Goal: Information Seeking & Learning: Learn about a topic

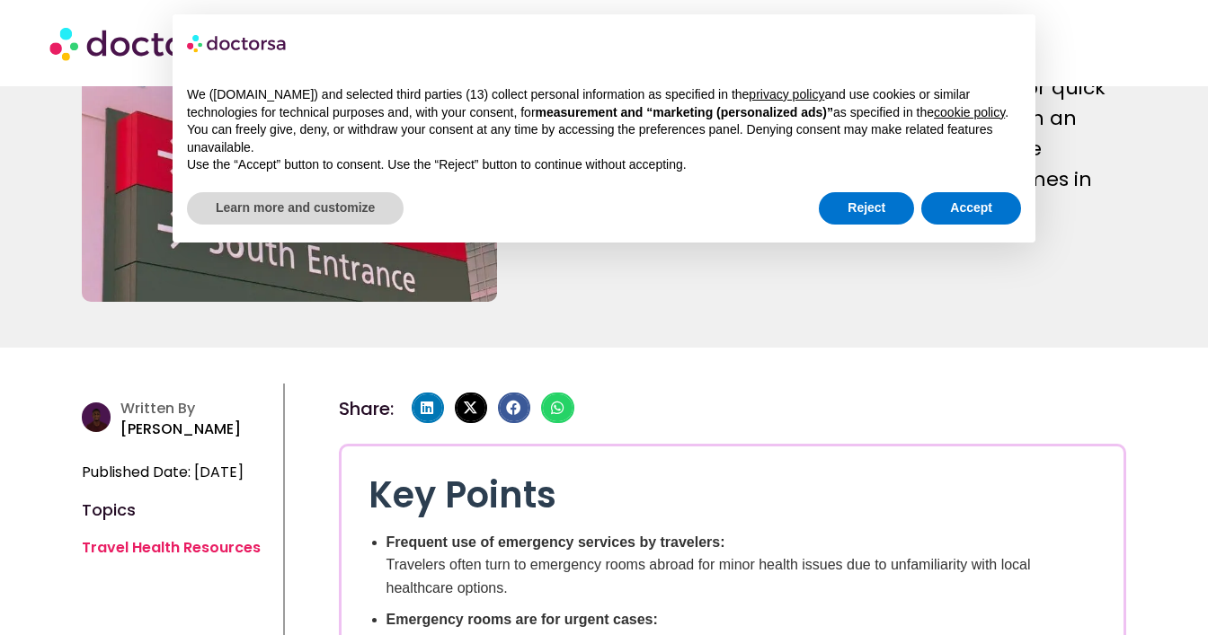
scroll to position [435, 0]
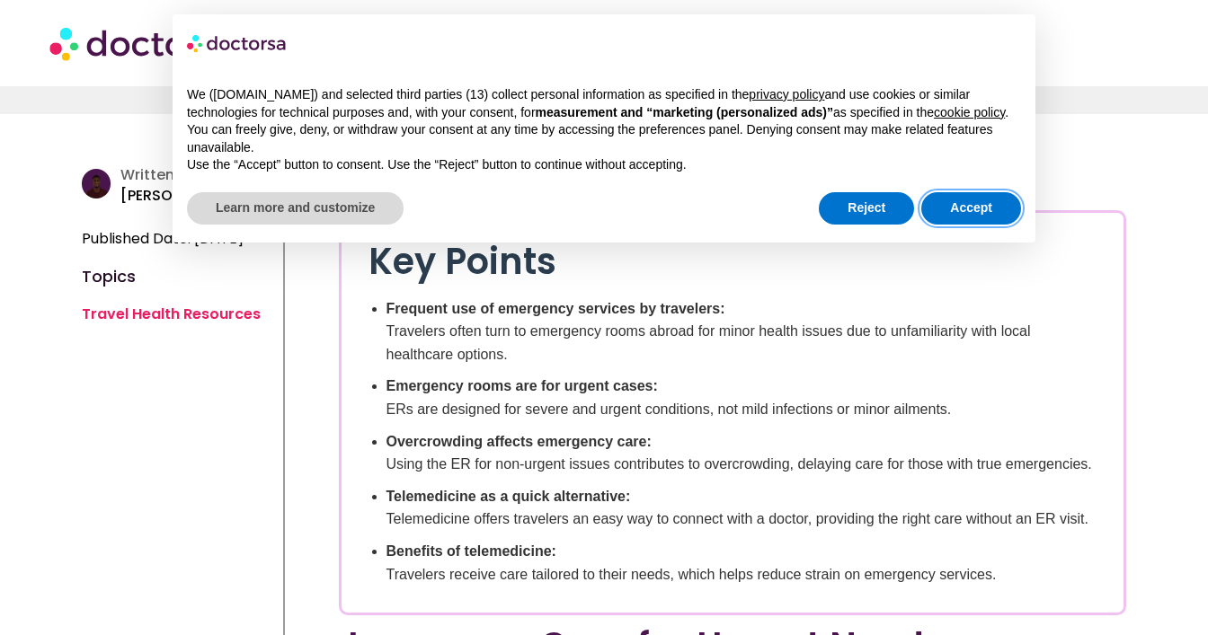
click at [961, 225] on button "Accept" at bounding box center [971, 208] width 100 height 32
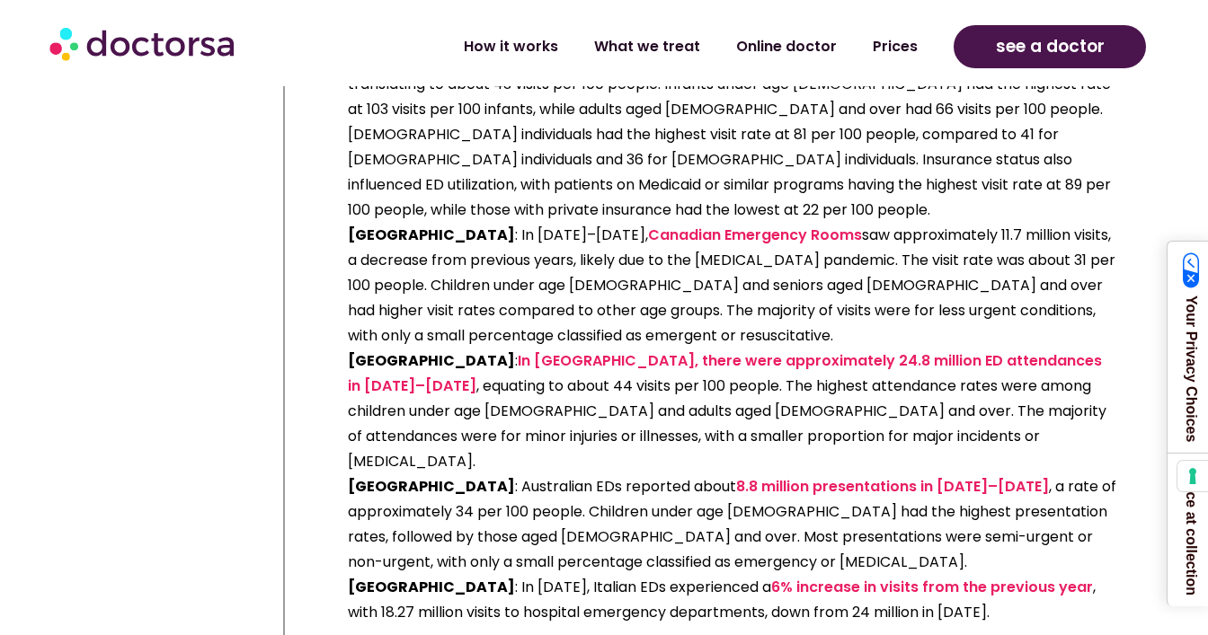
scroll to position [4668, 0]
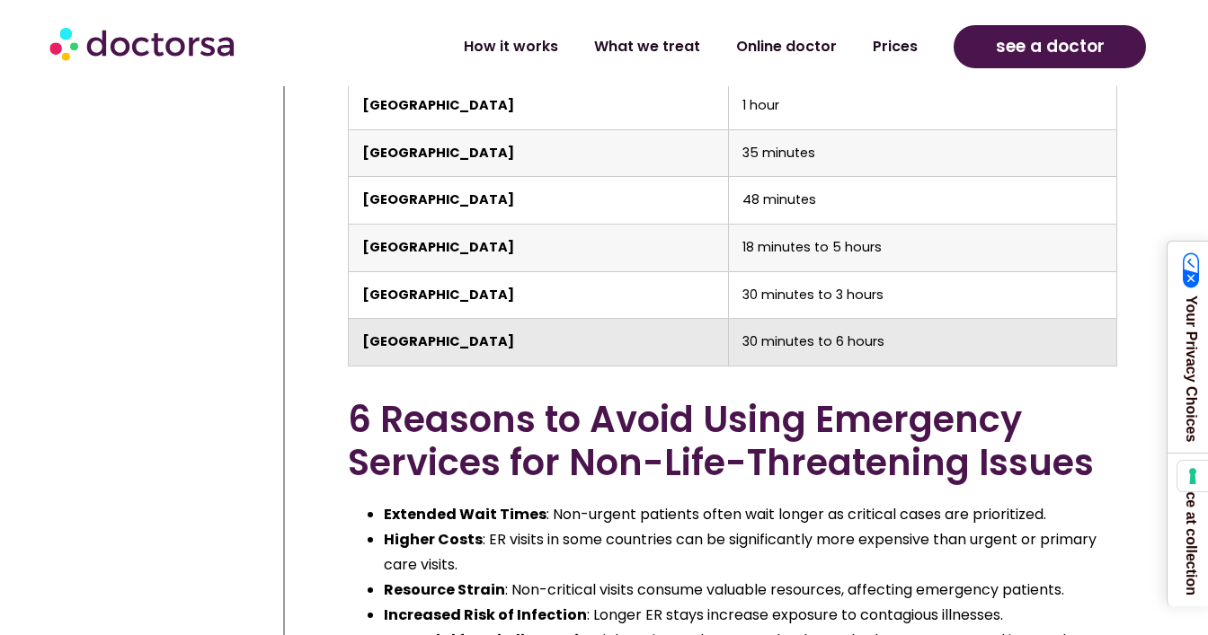
drag, startPoint x: 962, startPoint y: 265, endPoint x: 962, endPoint y: 295, distance: 29.7
click at [962, 271] on td "30 minutes to 3 hours" at bounding box center [923, 295] width 388 height 48
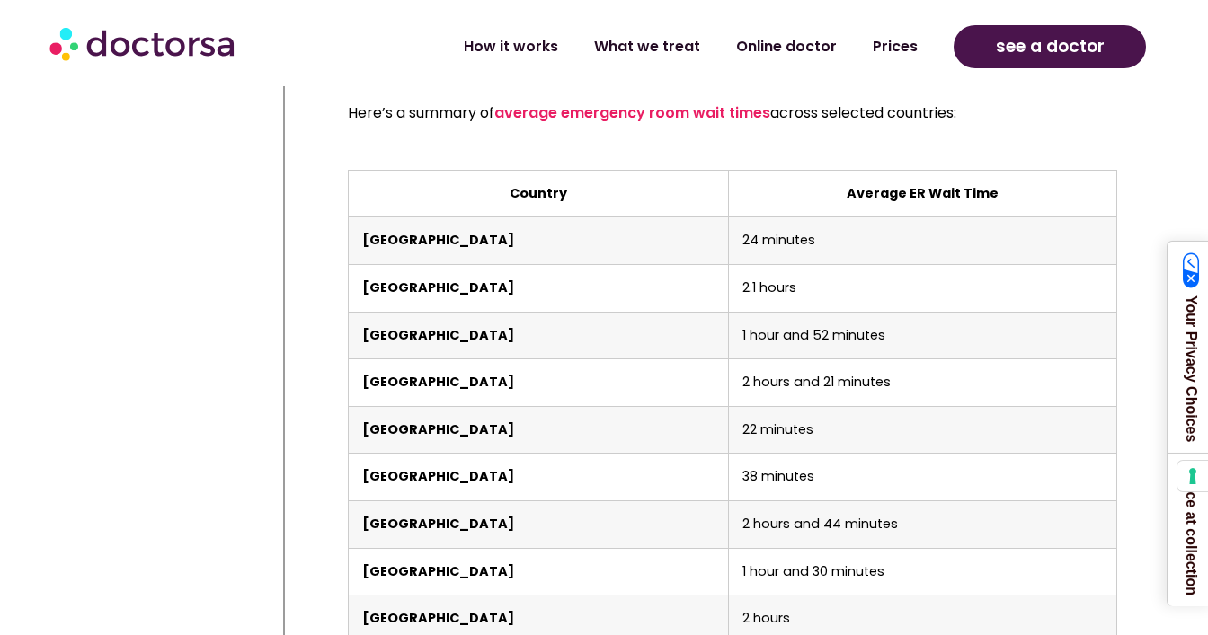
scroll to position [3896, 0]
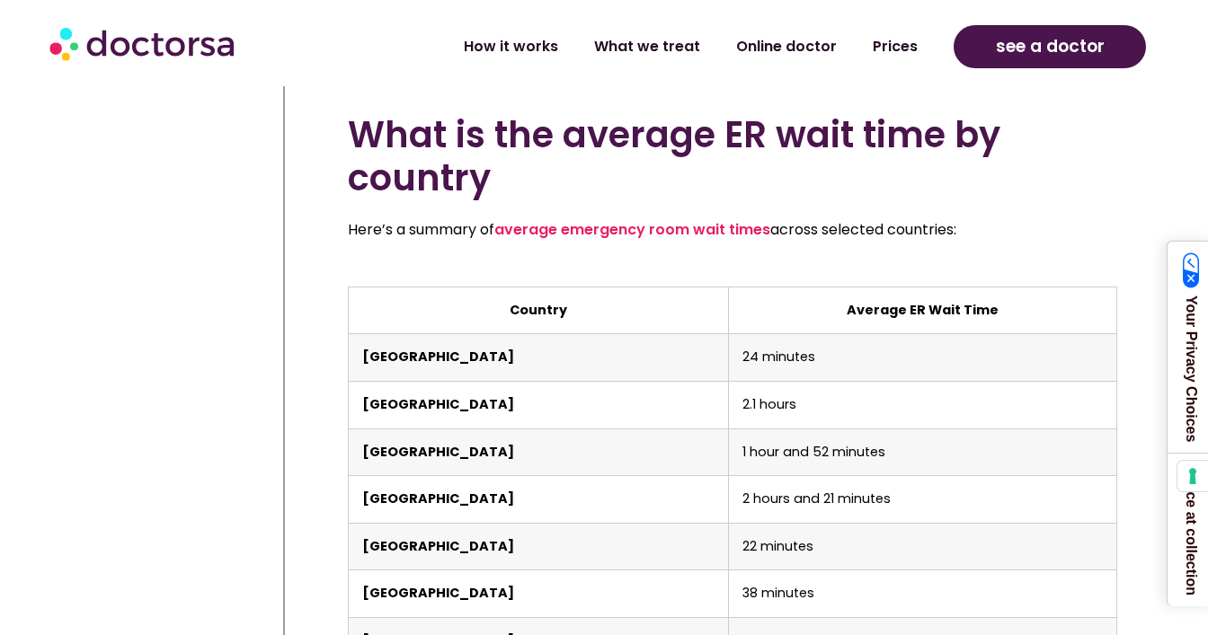
click at [877, 227] on div "Here’s a summary of average emergency room wait times across selected countries:" at bounding box center [733, 236] width 770 height 38
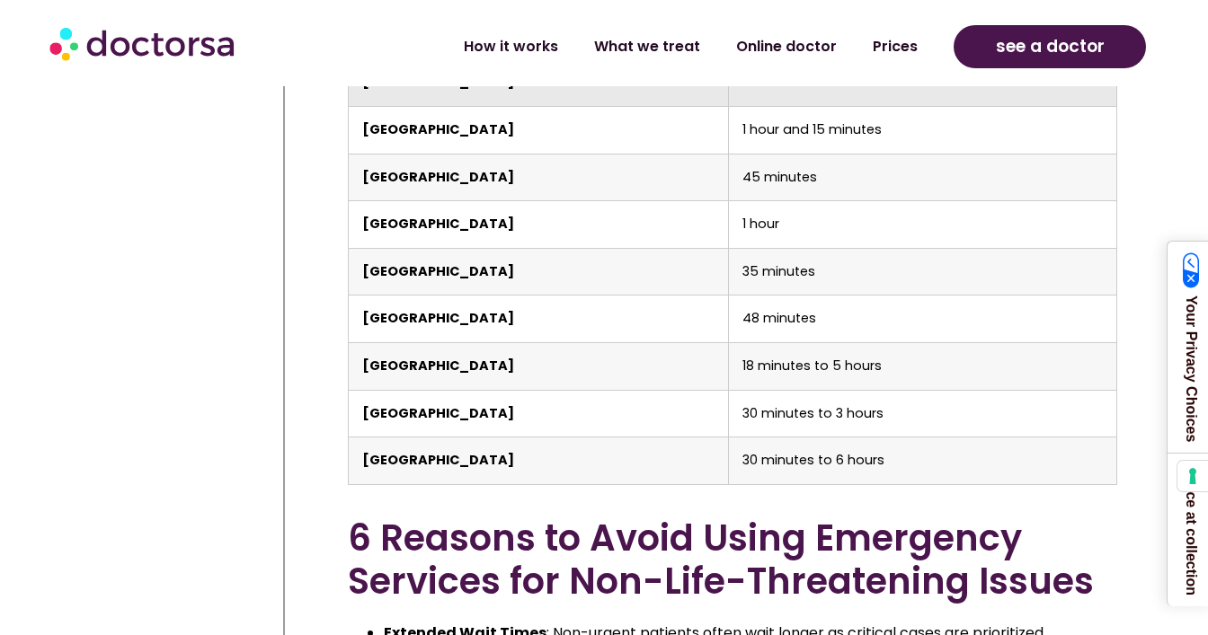
scroll to position [4832, 0]
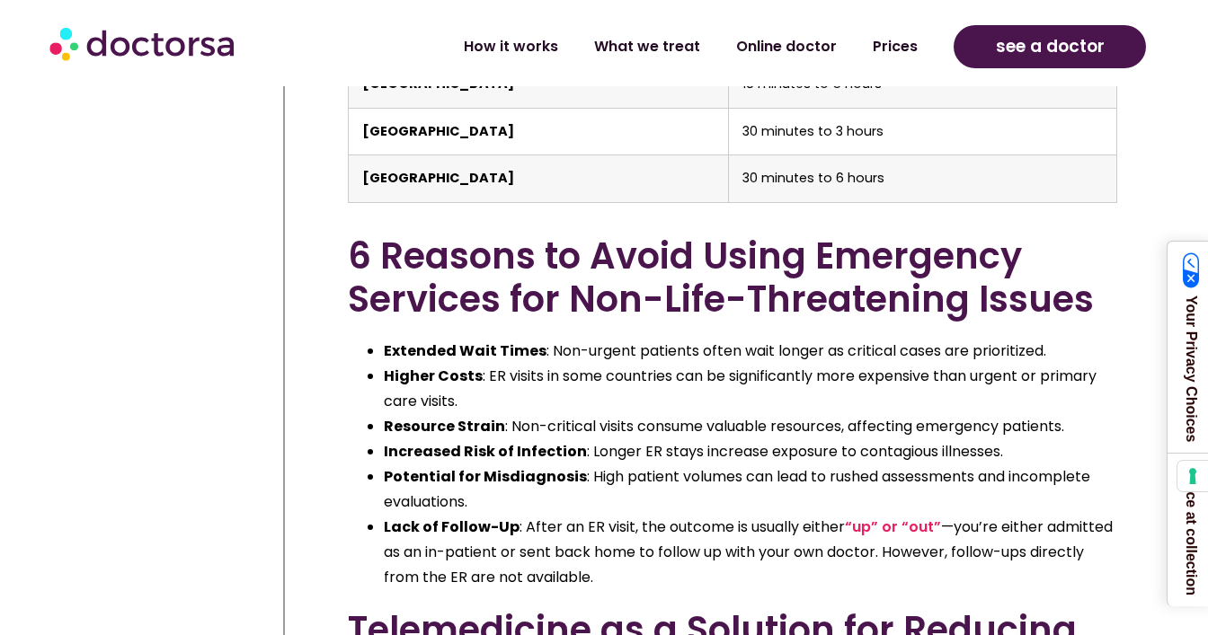
click at [876, 235] on h2 "6 Reasons to Avoid Using Emergency Services for Non-Life-Threatening Issues" at bounding box center [733, 278] width 770 height 86
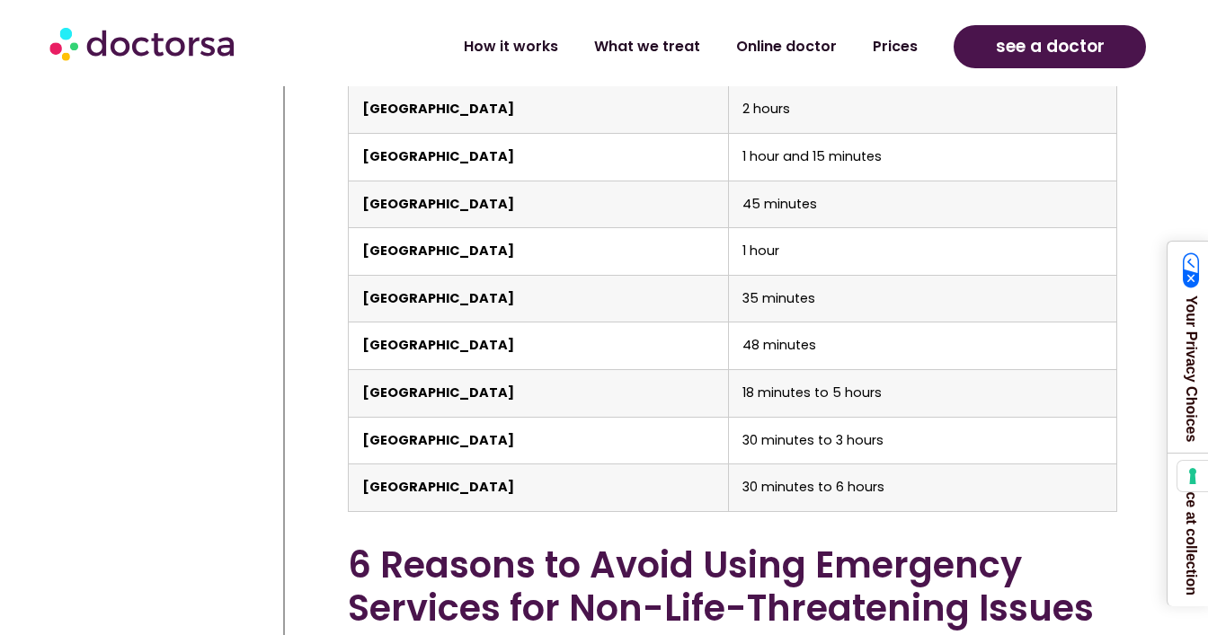
scroll to position [4463, 0]
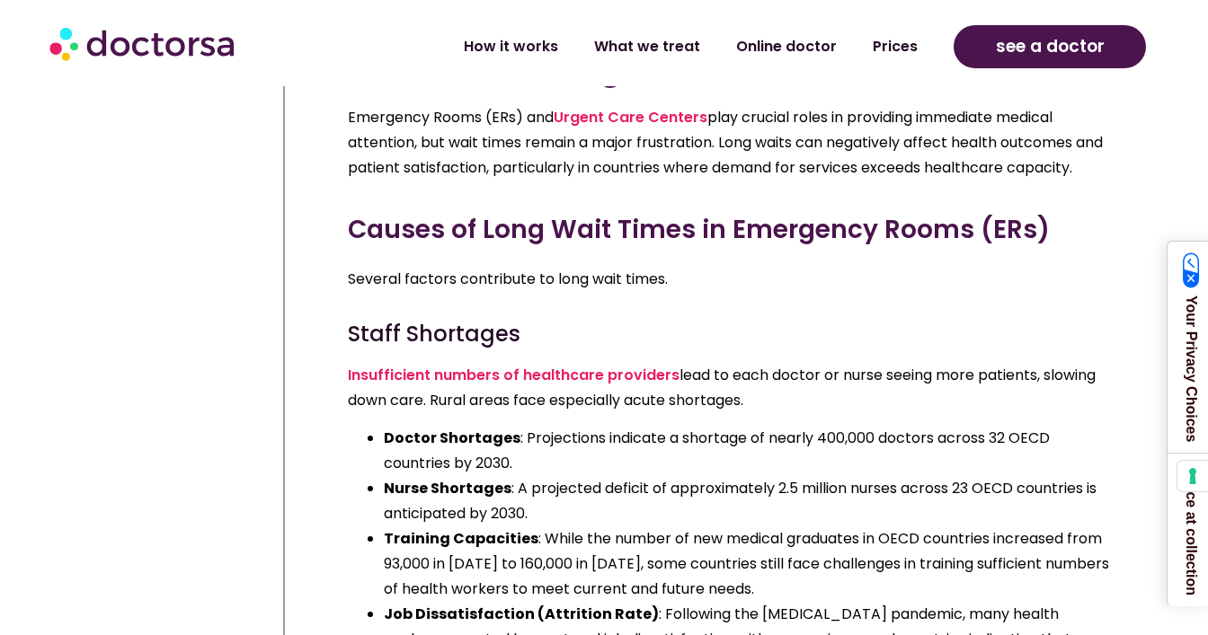
scroll to position [1732, 0]
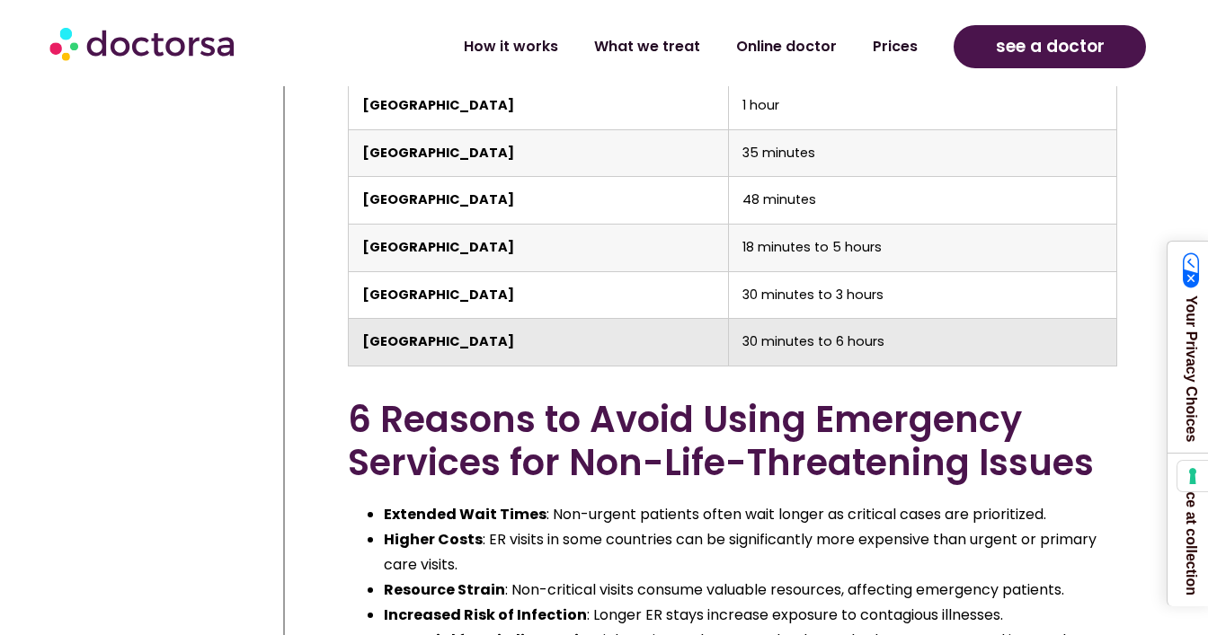
click at [546, 319] on td "[GEOGRAPHIC_DATA]" at bounding box center [538, 343] width 381 height 48
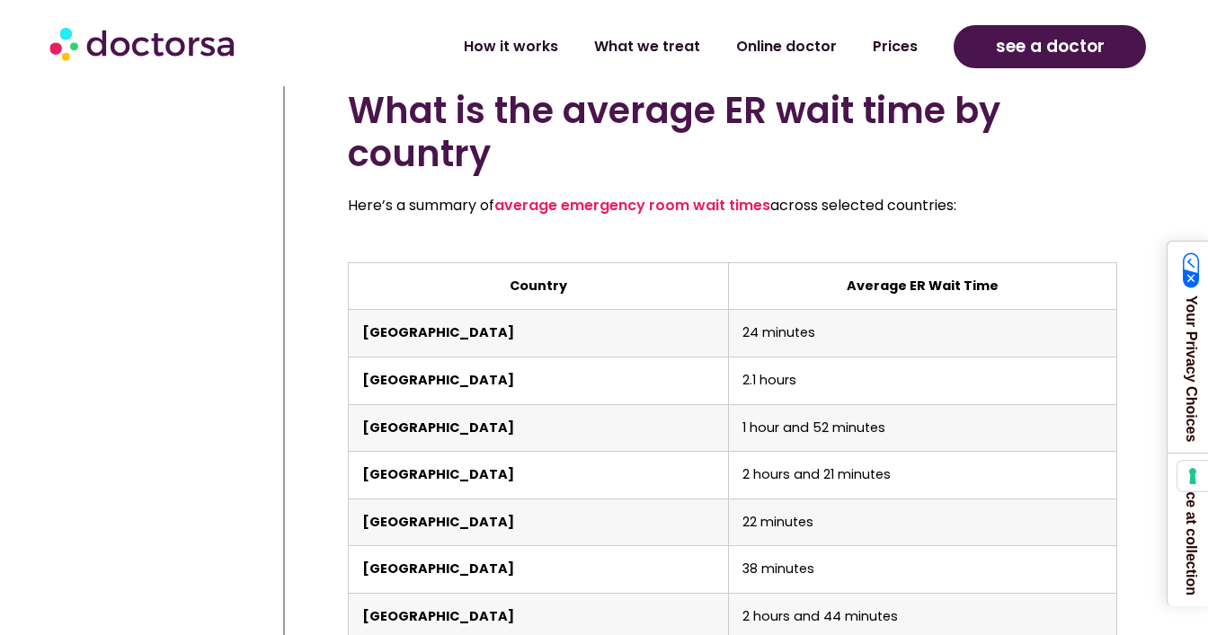
scroll to position [3875, 0]
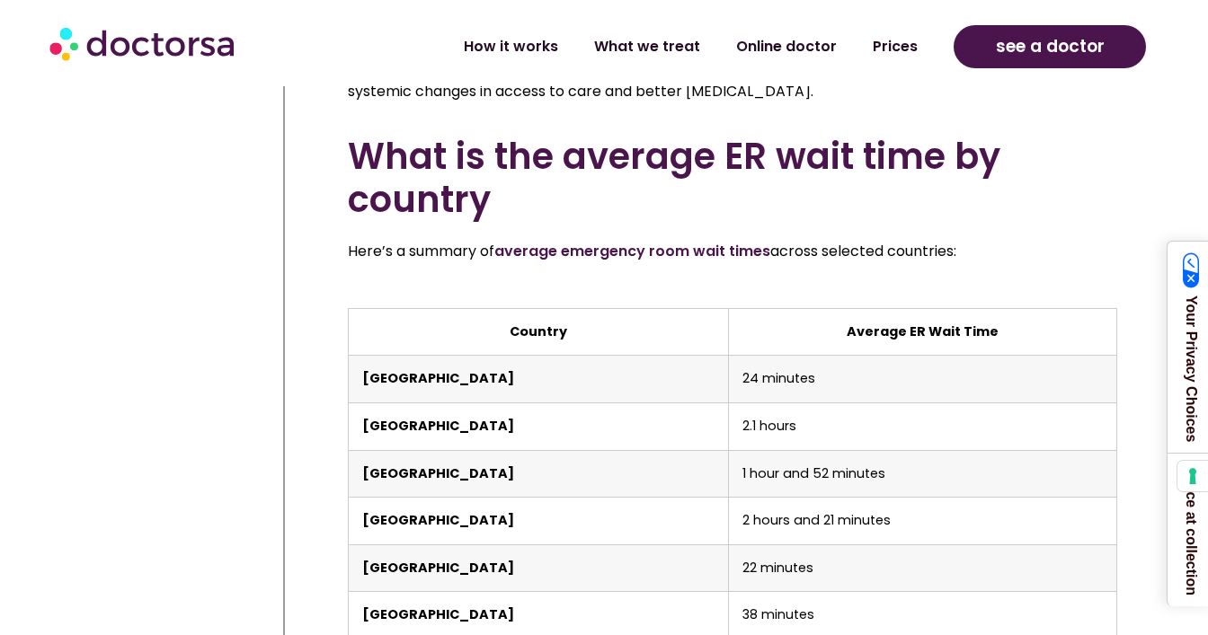
click at [650, 241] on link "average emergency room wait times" at bounding box center [632, 251] width 276 height 21
